Goal: Task Accomplishment & Management: Use online tool/utility

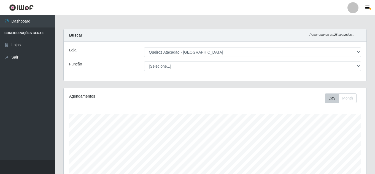
select select "225"
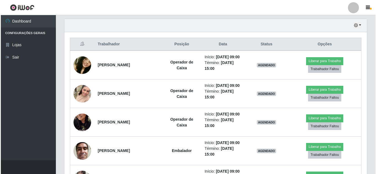
scroll to position [185, 0]
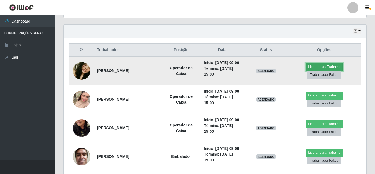
click at [327, 68] on button "Liberar para Trabalho" at bounding box center [324, 67] width 37 height 8
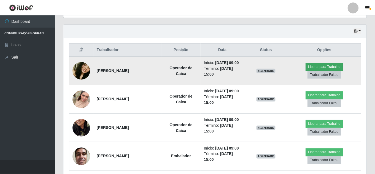
scroll to position [114, 300]
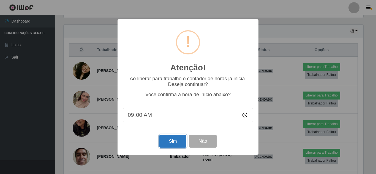
click at [172, 141] on button "Sim" at bounding box center [173, 141] width 27 height 13
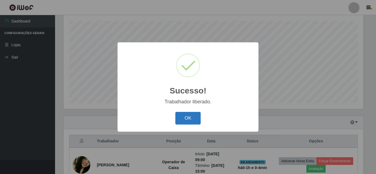
click at [187, 120] on button "OK" at bounding box center [189, 118] width 26 height 13
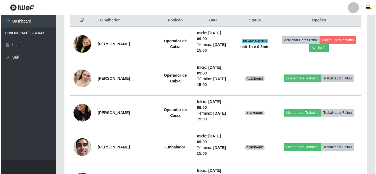
scroll to position [231, 0]
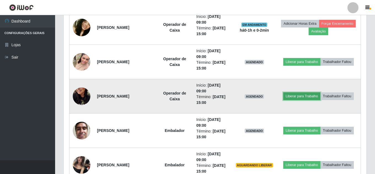
click at [298, 98] on button "Liberar para Trabalho" at bounding box center [301, 97] width 37 height 8
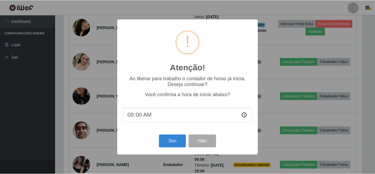
scroll to position [114, 300]
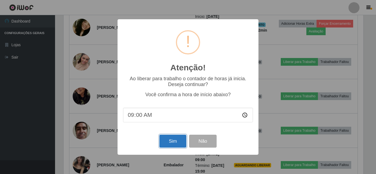
click at [176, 142] on button "Sim" at bounding box center [173, 141] width 27 height 13
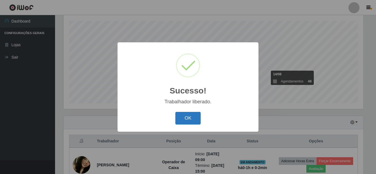
click at [193, 112] on button "OK" at bounding box center [189, 118] width 26 height 13
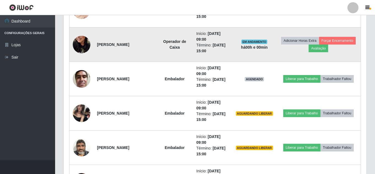
scroll to position [314, 0]
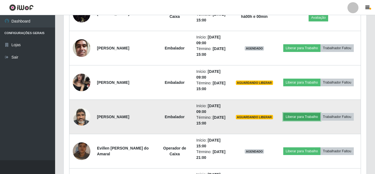
click at [303, 120] on button "Liberar para Trabalho" at bounding box center [301, 117] width 37 height 8
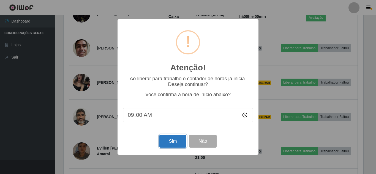
click at [176, 142] on button "Sim" at bounding box center [173, 141] width 27 height 13
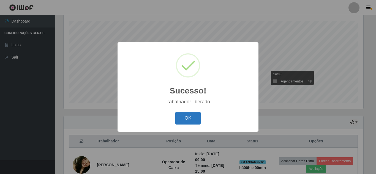
click at [190, 120] on button "OK" at bounding box center [189, 118] width 26 height 13
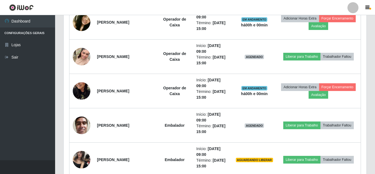
scroll to position [286, 0]
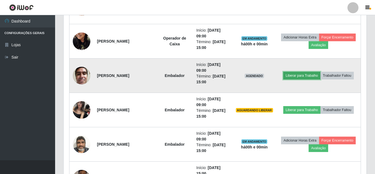
click at [310, 77] on button "Liberar para Trabalho" at bounding box center [301, 76] width 37 height 8
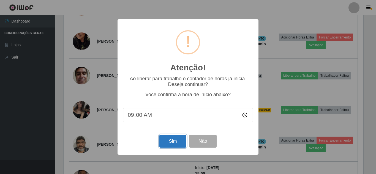
click at [170, 138] on button "Sim" at bounding box center [173, 141] width 27 height 13
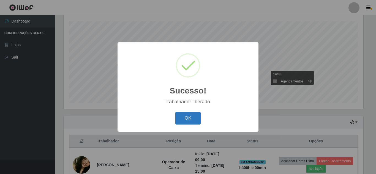
click at [183, 116] on button "OK" at bounding box center [189, 118] width 26 height 13
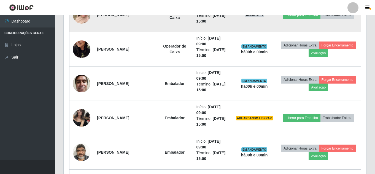
scroll to position [286, 0]
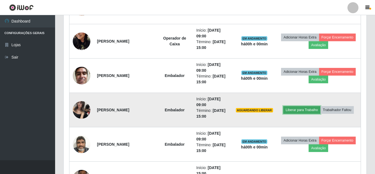
click at [309, 111] on button "Liberar para Trabalho" at bounding box center [301, 110] width 37 height 8
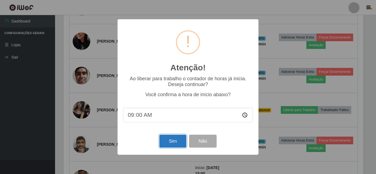
click at [174, 141] on button "Sim" at bounding box center [173, 141] width 27 height 13
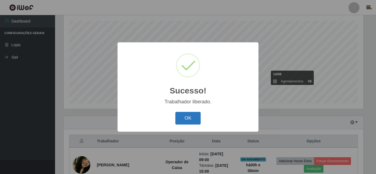
click at [183, 121] on button "OK" at bounding box center [189, 118] width 26 height 13
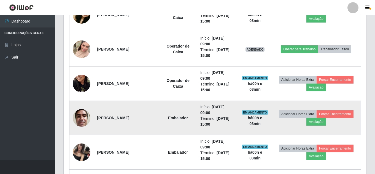
scroll to position [259, 0]
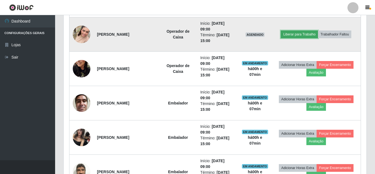
click at [299, 33] on button "Liberar para Trabalho" at bounding box center [299, 35] width 37 height 8
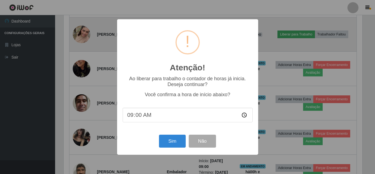
scroll to position [114, 300]
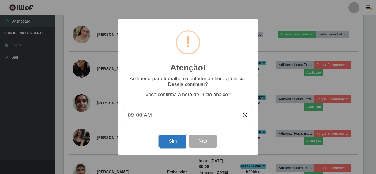
click at [169, 142] on button "Sim" at bounding box center [173, 141] width 27 height 13
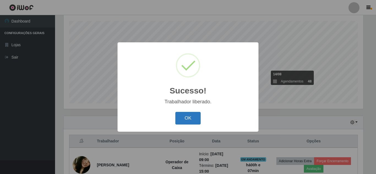
click at [194, 118] on button "OK" at bounding box center [189, 118] width 26 height 13
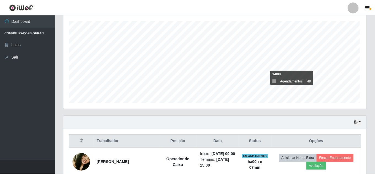
scroll to position [114, 303]
